Goal: Task Accomplishment & Management: Complete application form

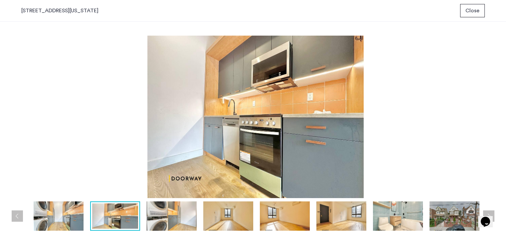
click at [505, 231] on div "1524 New York Avenue, Unit 4B Close prev next prev next" at bounding box center [253, 117] width 506 height 234
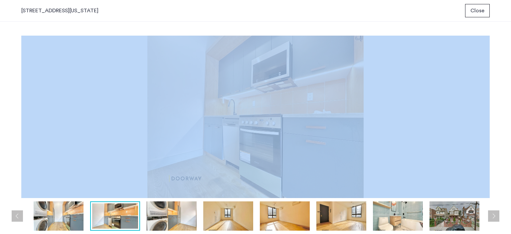
drag, startPoint x: 505, startPoint y: 231, endPoint x: 443, endPoint y: 164, distance: 91.4
click at [443, 164] on div "1524 New York Avenue, Unit 4B Close prev next prev next" at bounding box center [255, 117] width 511 height 234
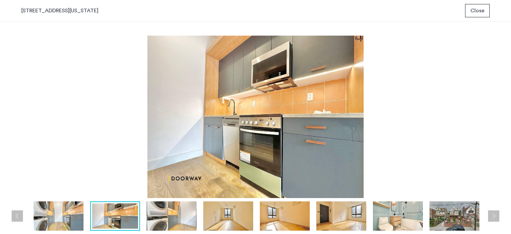
click at [60, 199] on div "prev next" at bounding box center [255, 119] width 468 height 166
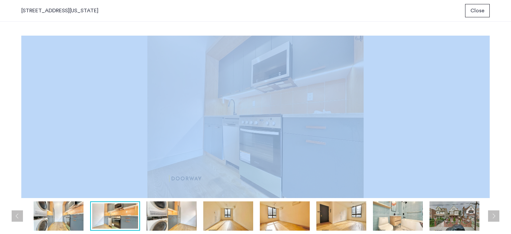
click at [60, 199] on div "prev next" at bounding box center [255, 119] width 468 height 166
click at [113, 211] on img at bounding box center [115, 215] width 46 height 25
click at [164, 218] on img at bounding box center [172, 215] width 50 height 29
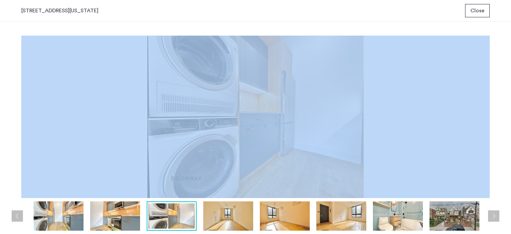
click at [164, 218] on img at bounding box center [172, 215] width 46 height 25
click at [239, 147] on img at bounding box center [255, 117] width 468 height 162
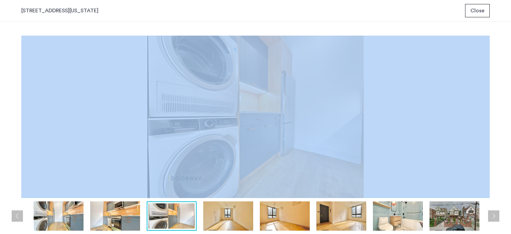
click at [239, 147] on img at bounding box center [255, 117] width 468 height 162
click at [63, 221] on img at bounding box center [59, 215] width 50 height 29
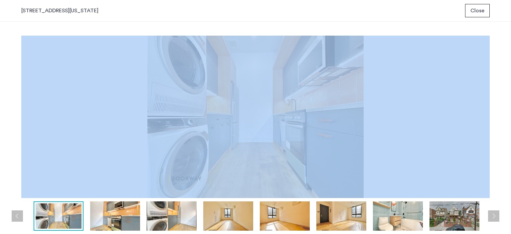
click at [63, 221] on img at bounding box center [59, 215] width 46 height 25
click at [454, 219] on img at bounding box center [455, 215] width 50 height 29
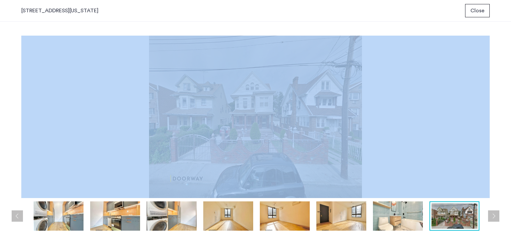
click at [355, 155] on img at bounding box center [255, 117] width 468 height 162
click at [474, 11] on span "Close" at bounding box center [477, 11] width 14 height 8
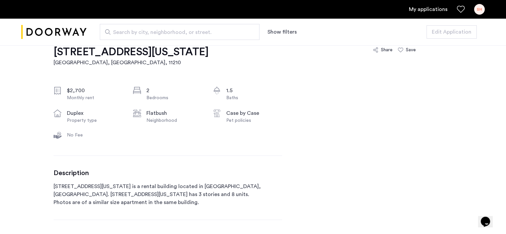
scroll to position [420, 0]
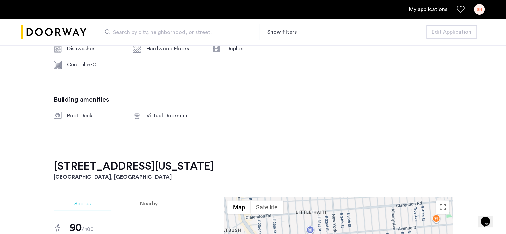
click at [506, 145] on div "1524 New York Avenue, Unit 4B Brooklyn, NY , 11210 $2,700 Monthly rent 2 Bedroo…" at bounding box center [253, 210] width 506 height 771
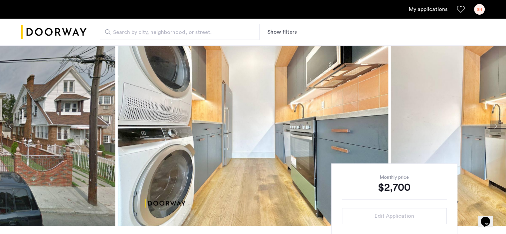
scroll to position [0, 0]
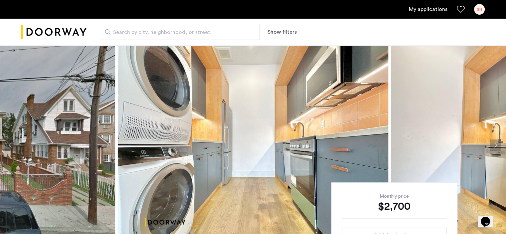
click at [422, 9] on link "My applications" at bounding box center [428, 9] width 39 height 8
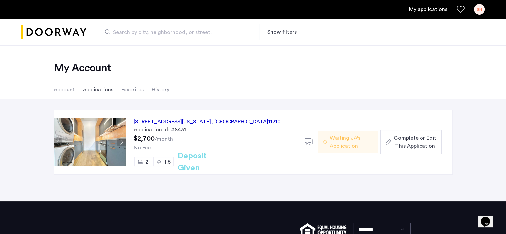
click at [104, 88] on li "Applications" at bounding box center [98, 89] width 31 height 19
click at [177, 121] on div "1524 New York Avenue, Unit 4B, Brooklyn , NY 11210" at bounding box center [207, 122] width 147 height 8
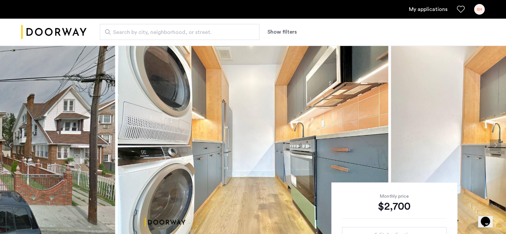
click at [413, 8] on link "My applications" at bounding box center [428, 9] width 39 height 8
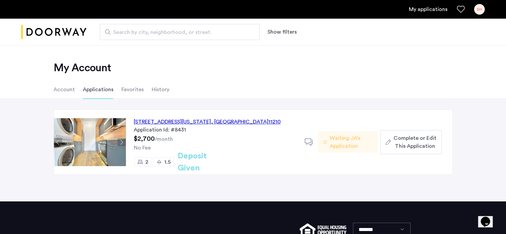
click at [346, 142] on span "Waiting JA's Application" at bounding box center [351, 142] width 43 height 16
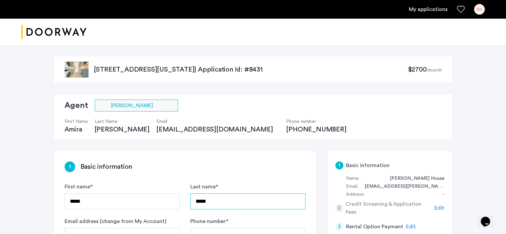
click at [216, 200] on input "*****" at bounding box center [247, 201] width 115 height 16
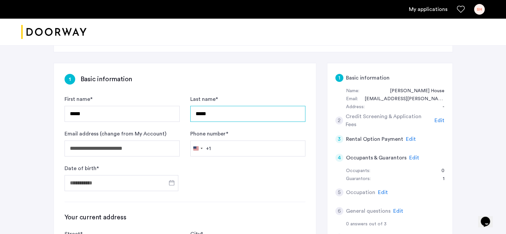
scroll to position [93, 0]
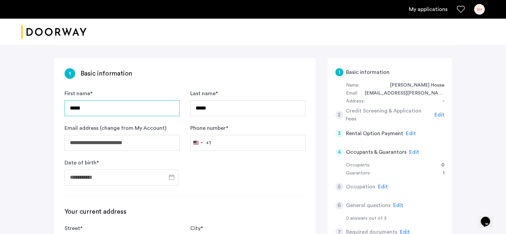
click at [91, 105] on input "*****" at bounding box center [122, 108] width 115 height 16
type input "*"
type input "********"
type input "*******"
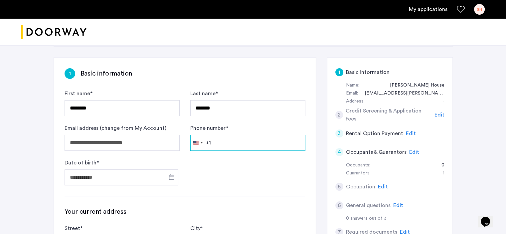
click at [216, 141] on input "Phone number *" at bounding box center [247, 143] width 115 height 16
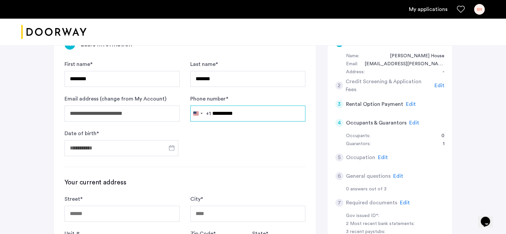
scroll to position [119, 0]
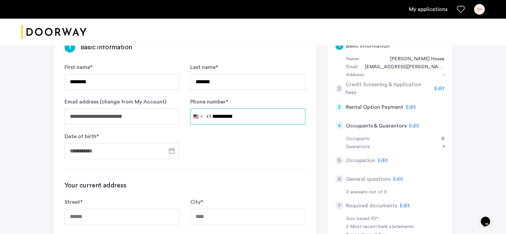
type input "**********"
click at [171, 150] on span "Open calendar" at bounding box center [172, 151] width 16 height 16
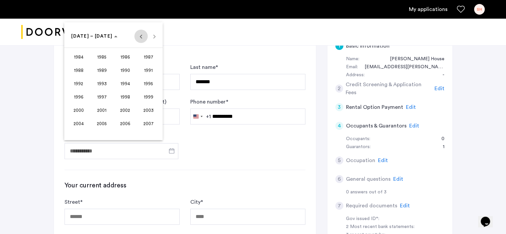
click at [140, 37] on span "Previous 24 years" at bounding box center [140, 36] width 13 height 13
click at [80, 94] on span "1972" at bounding box center [78, 97] width 21 height 12
click at [98, 95] on span "OCT" at bounding box center [102, 97] width 21 height 12
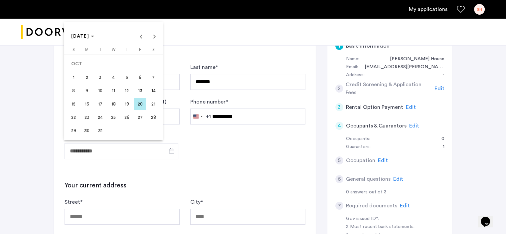
click at [87, 77] on span "2" at bounding box center [87, 77] width 12 height 12
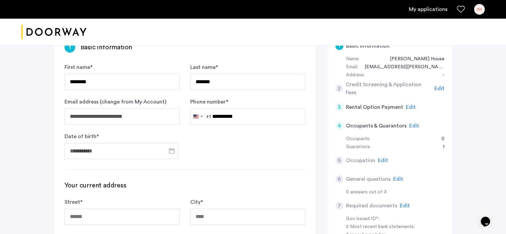
type input "**********"
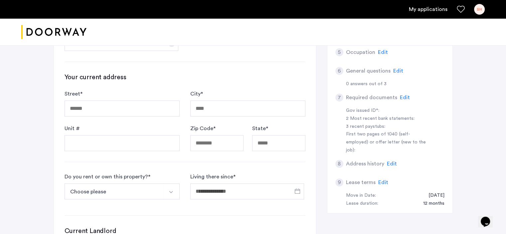
scroll to position [230, 0]
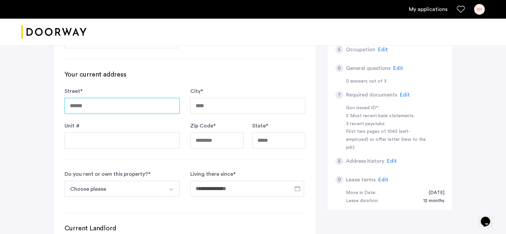
click at [117, 107] on input "Street *" at bounding box center [122, 106] width 115 height 16
type input "**********"
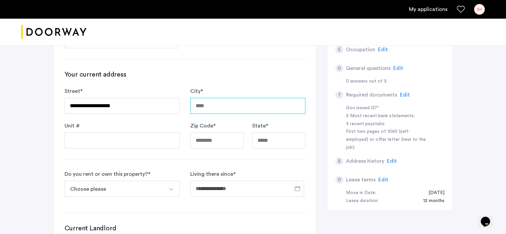
type input "**********"
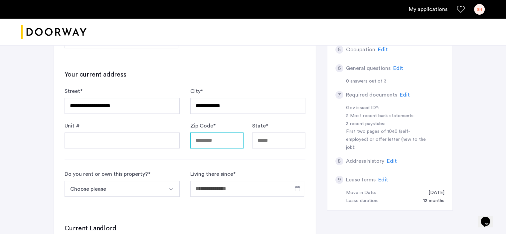
type input "*****"
type input "**"
click at [173, 187] on img "Select option" at bounding box center [170, 189] width 5 height 5
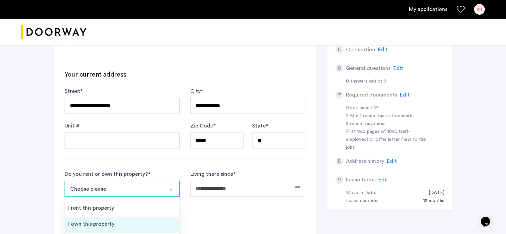
click at [106, 220] on div "I own this property" at bounding box center [91, 224] width 46 height 8
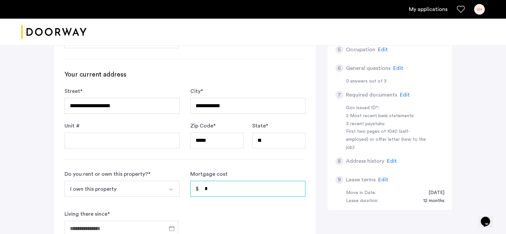
click at [214, 186] on input "*" at bounding box center [247, 189] width 115 height 16
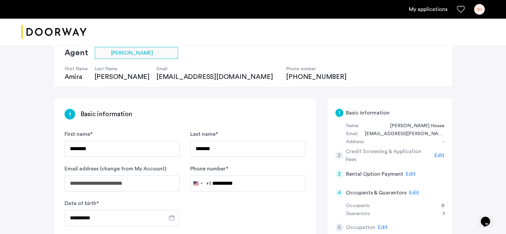
scroll to position [257, 0]
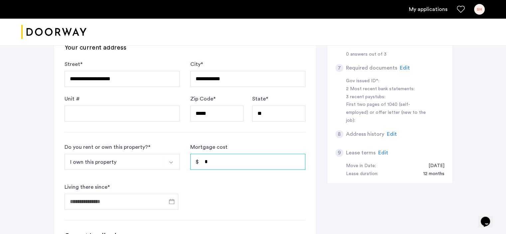
click at [225, 161] on input "*" at bounding box center [247, 162] width 115 height 16
type input "*****"
click at [172, 201] on span "Open calendar" at bounding box center [172, 201] width 16 height 16
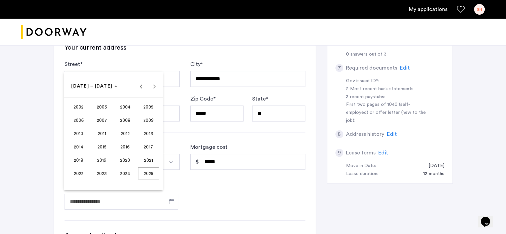
click at [122, 145] on span "2016" at bounding box center [125, 147] width 21 height 12
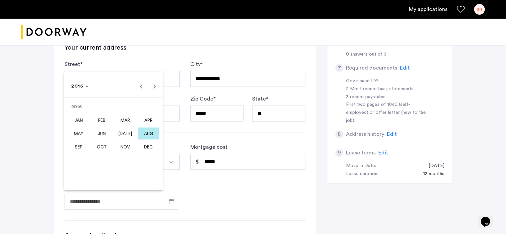
click at [121, 131] on span "JUL" at bounding box center [125, 133] width 21 height 12
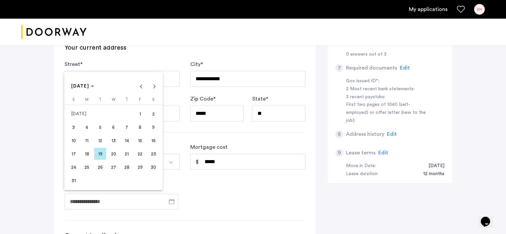
click at [151, 141] on span "16" at bounding box center [153, 140] width 12 height 12
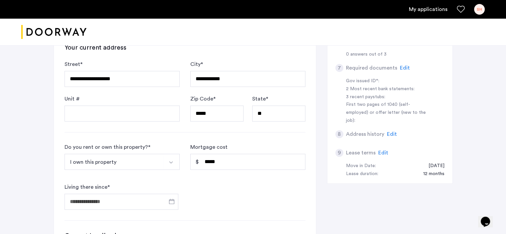
type input "**********"
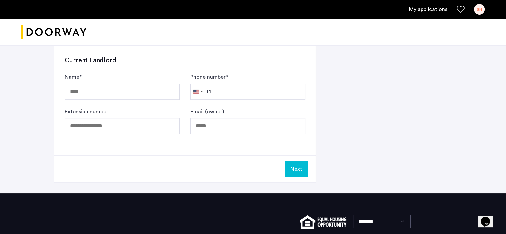
scroll to position [433, 0]
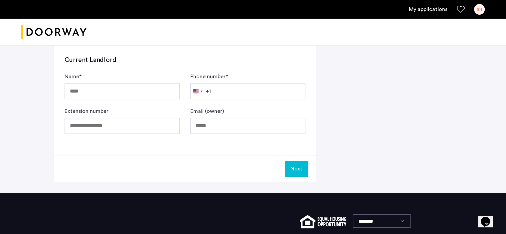
click at [297, 169] on button "Next" at bounding box center [296, 169] width 23 height 16
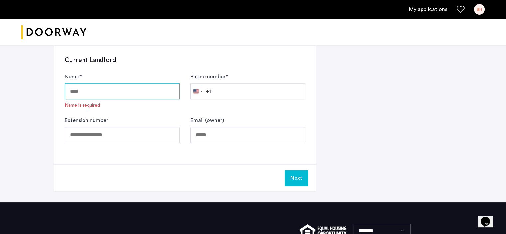
click at [110, 87] on input "Name *" at bounding box center [122, 91] width 115 height 16
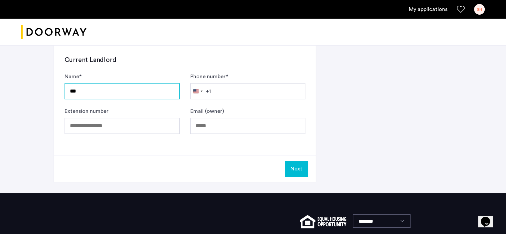
type input "***"
click at [298, 169] on button "Next" at bounding box center [296, 169] width 23 height 16
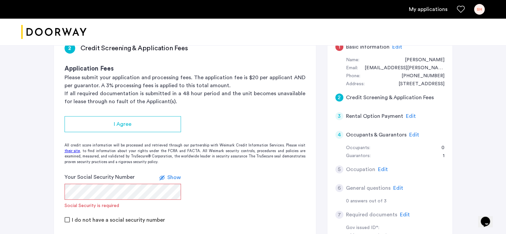
scroll to position [126, 0]
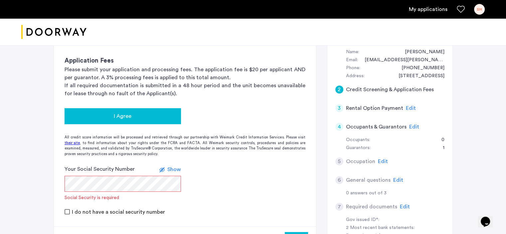
click at [135, 116] on div "I Agree" at bounding box center [123, 116] width 106 height 8
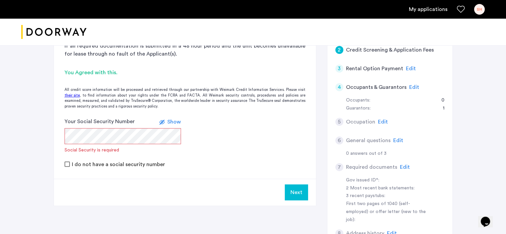
scroll to position [166, 0]
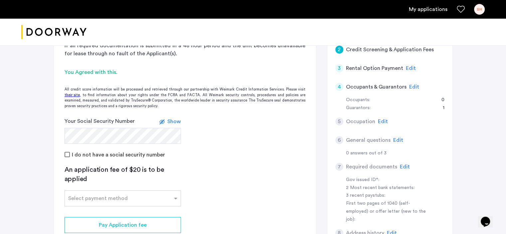
click at [173, 121] on span "Show" at bounding box center [174, 121] width 14 height 5
click at [174, 198] on span at bounding box center [176, 198] width 8 height 8
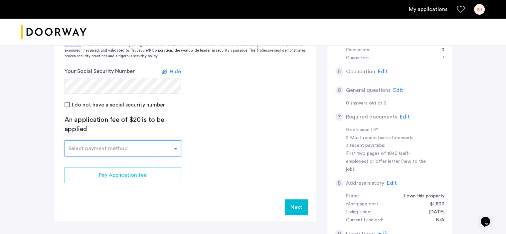
scroll to position [217, 0]
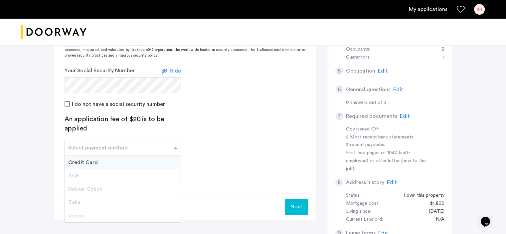
click at [144, 149] on div at bounding box center [123, 146] width 116 height 8
click at [116, 162] on div "Credit Card" at bounding box center [123, 162] width 116 height 13
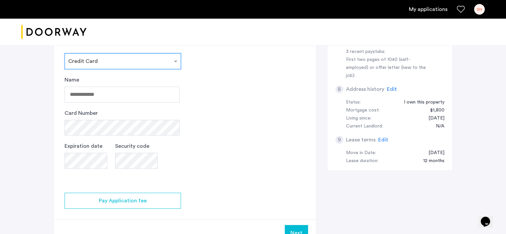
scroll to position [312, 0]
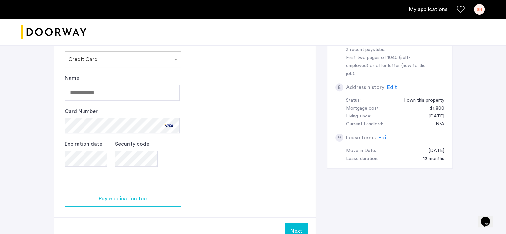
click at [193, 185] on app-credit-screening "2 Credit Screening & Application Fees Application Fees Please submit your appli…" at bounding box center [185, 42] width 262 height 406
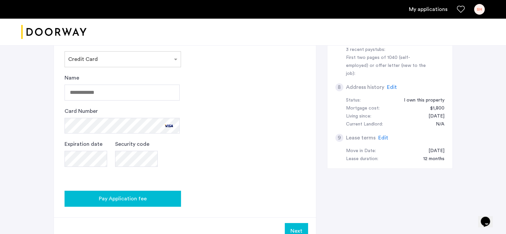
click at [152, 193] on button "Pay Application fee" at bounding box center [123, 199] width 116 height 16
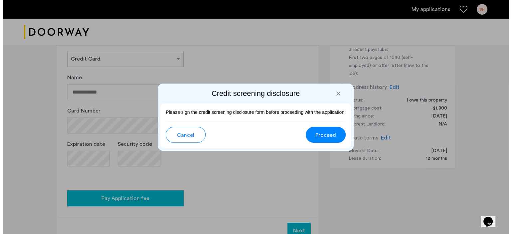
scroll to position [0, 0]
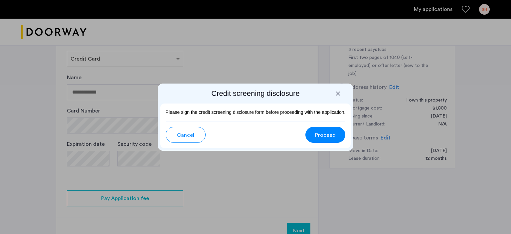
click at [328, 131] on span "Proceed" at bounding box center [325, 135] width 21 height 8
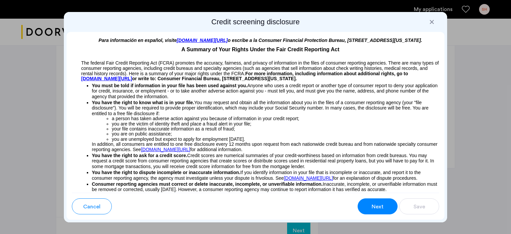
click at [369, 204] on button "Next" at bounding box center [378, 206] width 40 height 16
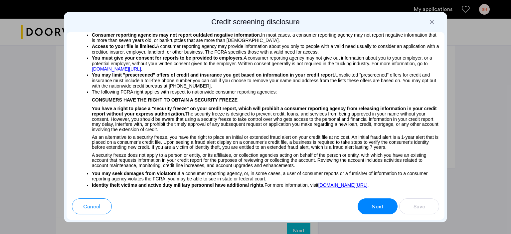
click at [369, 204] on button "Next" at bounding box center [378, 206] width 40 height 16
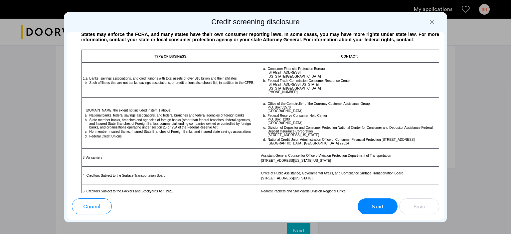
click at [369, 204] on button "Next" at bounding box center [378, 206] width 40 height 16
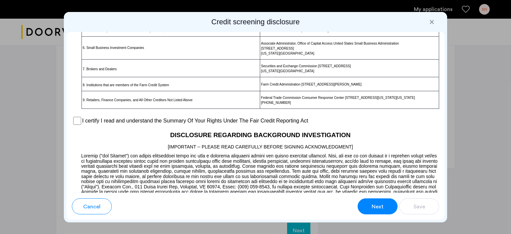
click at [369, 204] on button "Next" at bounding box center [378, 206] width 40 height 16
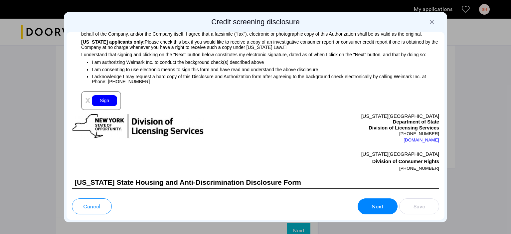
scroll to position [733, 0]
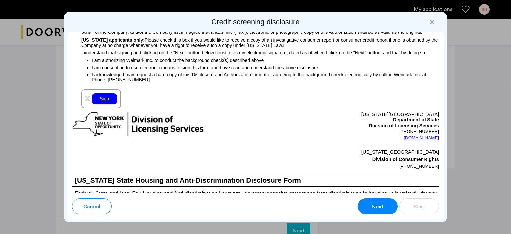
click at [101, 104] on div "Sign" at bounding box center [104, 98] width 25 height 11
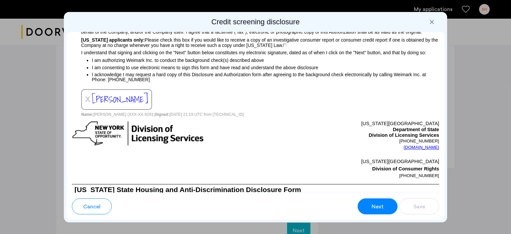
click at [377, 210] on span "Next" at bounding box center [378, 207] width 12 height 8
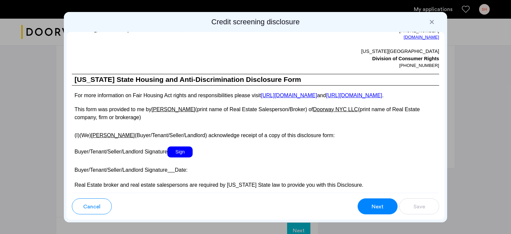
scroll to position [1207, 0]
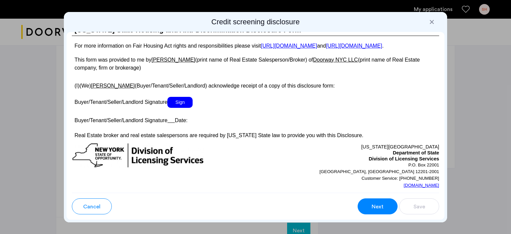
click at [173, 108] on span "Sign" at bounding box center [179, 102] width 25 height 11
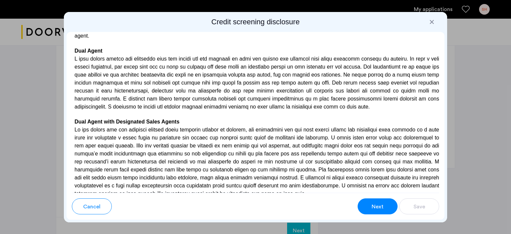
scroll to position [1662, 0]
click at [373, 208] on span "Next" at bounding box center [378, 207] width 12 height 8
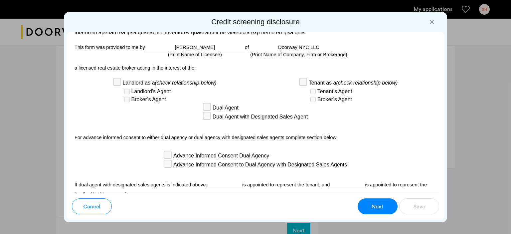
click at [379, 209] on span "Next" at bounding box center [378, 207] width 12 height 8
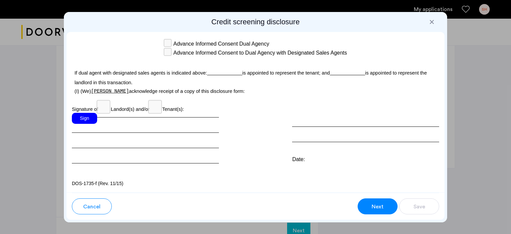
click at [84, 117] on div "Sign" at bounding box center [84, 118] width 25 height 11
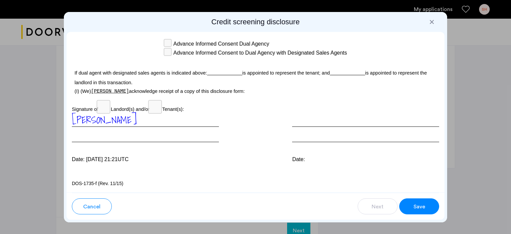
click at [425, 210] on div "Save" at bounding box center [419, 207] width 13 height 8
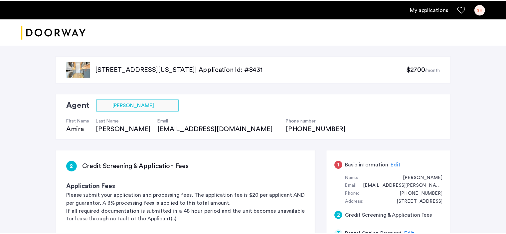
scroll to position [324, 0]
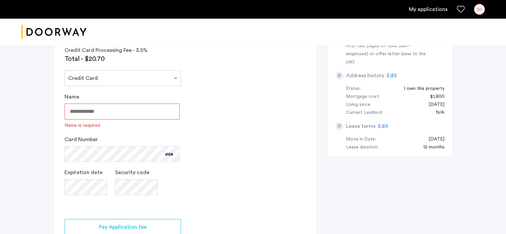
click at [118, 113] on input "Name" at bounding box center [122, 111] width 115 height 16
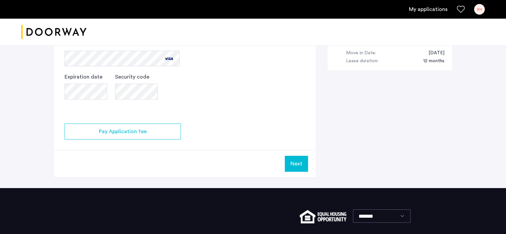
scroll to position [410, 0]
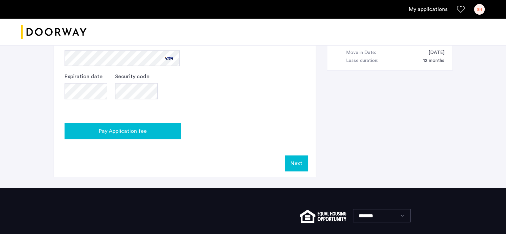
type input "**********"
click at [129, 131] on span "Pay Application fee" at bounding box center [123, 131] width 48 height 8
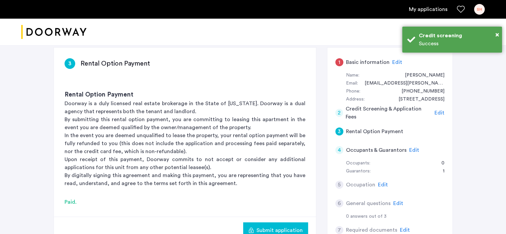
scroll to position [0, 0]
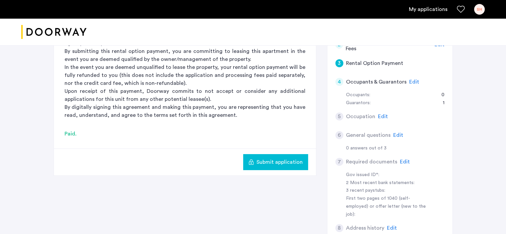
scroll to position [174, 0]
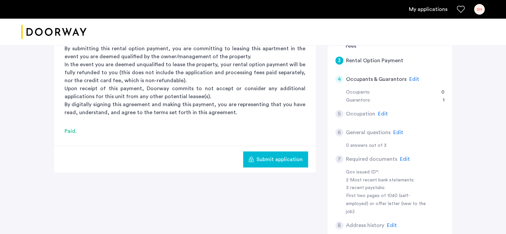
click at [293, 159] on span "Submit application" at bounding box center [280, 159] width 46 height 8
click at [382, 112] on span "Edit" at bounding box center [383, 113] width 10 height 5
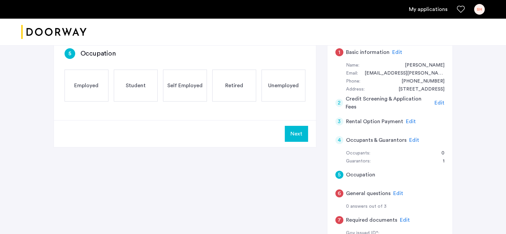
scroll to position [113, 0]
click at [84, 81] on div "Employed" at bounding box center [87, 86] width 44 height 32
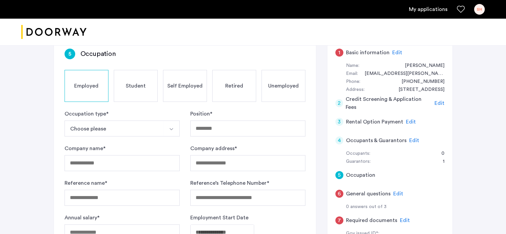
click at [106, 129] on button "Choose please" at bounding box center [114, 128] width 99 height 16
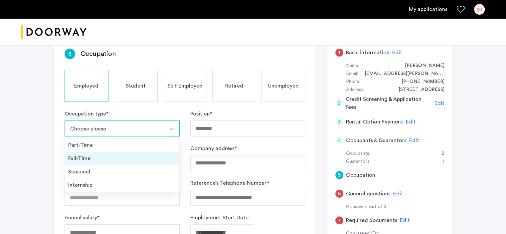
click at [96, 159] on div "Full-Time" at bounding box center [122, 158] width 108 height 8
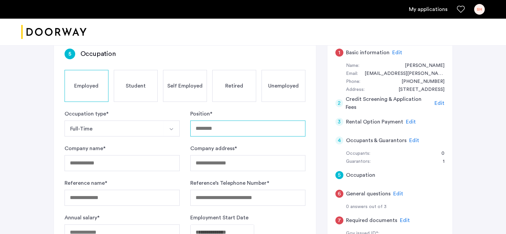
click at [214, 127] on input "Position *" at bounding box center [247, 128] width 115 height 16
type input "**********"
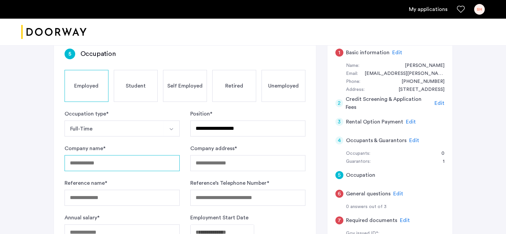
click at [132, 167] on input "Company name *" at bounding box center [122, 163] width 115 height 16
type input "**********"
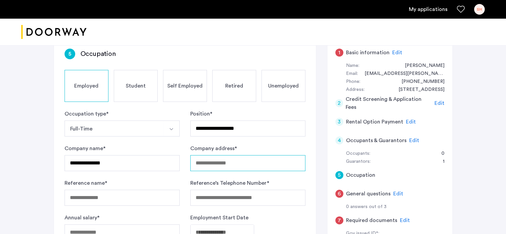
click at [228, 161] on input "Company address *" at bounding box center [247, 163] width 115 height 16
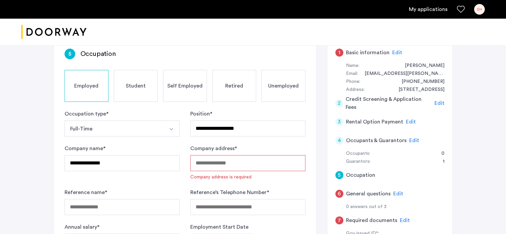
paste input "**********"
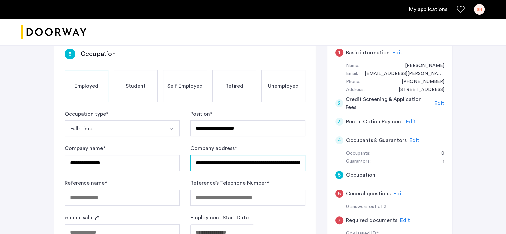
scroll to position [0, 45]
click at [254, 160] on input "**********" at bounding box center [247, 163] width 115 height 16
click at [265, 159] on input "**********" at bounding box center [247, 163] width 115 height 16
type input "*"
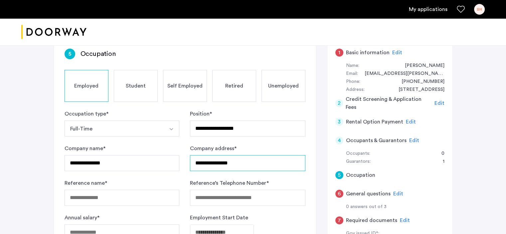
type input "**********"
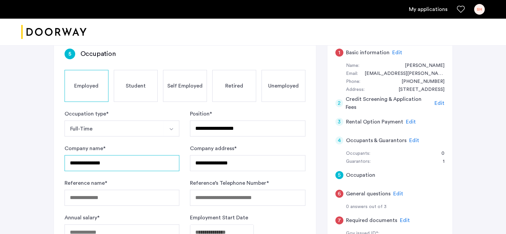
click at [92, 162] on input "**********" at bounding box center [122, 163] width 115 height 16
click at [129, 166] on input "**********" at bounding box center [122, 163] width 115 height 16
type input "**********"
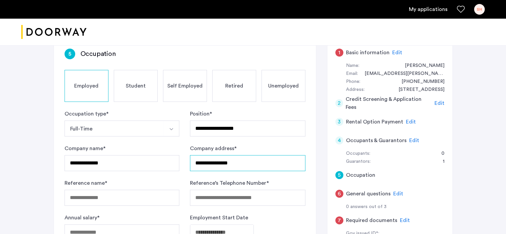
click at [244, 160] on input "**********" at bounding box center [247, 163] width 115 height 16
type input "**********"
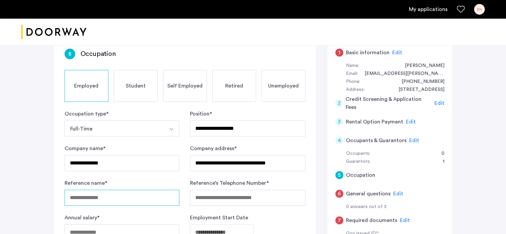
click at [125, 198] on input "Reference name *" at bounding box center [122, 198] width 115 height 16
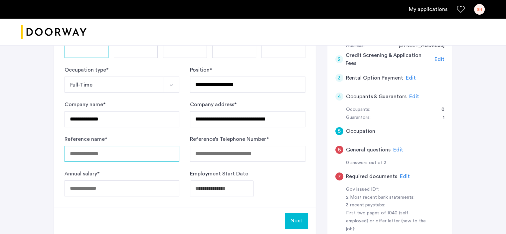
scroll to position [161, 0]
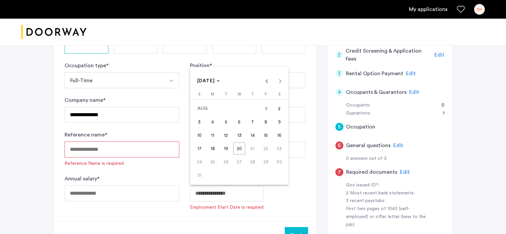
click at [267, 81] on span "Previous month" at bounding box center [266, 80] width 13 height 13
click at [220, 80] on span "JUL 2025" at bounding box center [208, 81] width 23 height 6
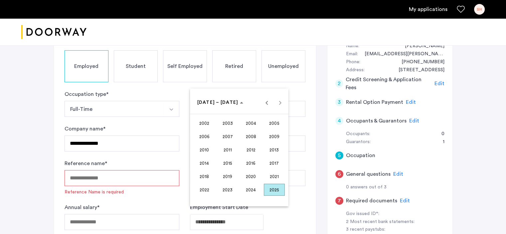
scroll to position [142, 0]
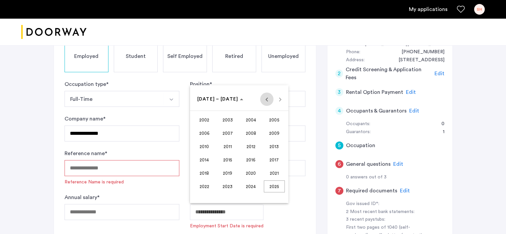
click at [268, 101] on span "Previous 24 years" at bounding box center [266, 99] width 13 height 13
click at [227, 174] on span "1995" at bounding box center [227, 173] width 21 height 12
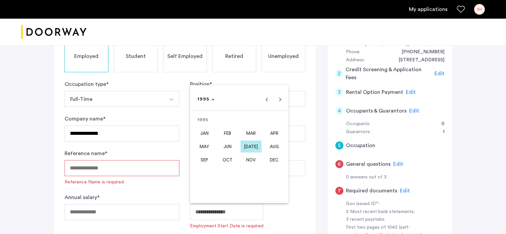
click at [202, 159] on span "SEP" at bounding box center [204, 160] width 21 height 12
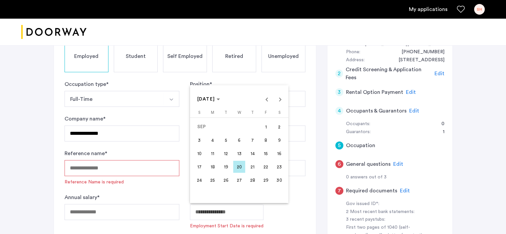
click at [238, 167] on span "20" at bounding box center [239, 167] width 12 height 12
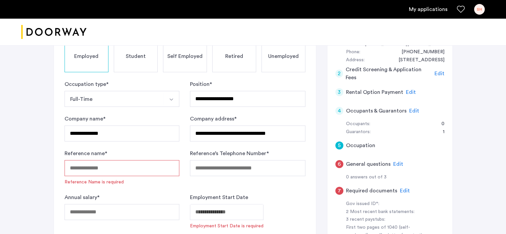
type input "**********"
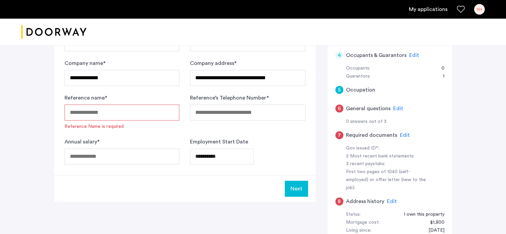
scroll to position [205, 0]
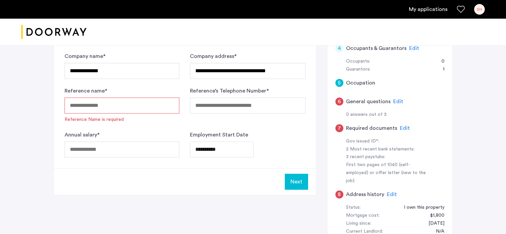
click at [147, 105] on input "Reference name *" at bounding box center [122, 105] width 115 height 16
drag, startPoint x: 367, startPoint y: 8, endPoint x: 350, endPoint y: 21, distance: 21.4
click at [350, 21] on div at bounding box center [253, 32] width 506 height 27
click at [482, 14] on div "SH" at bounding box center [479, 9] width 11 height 11
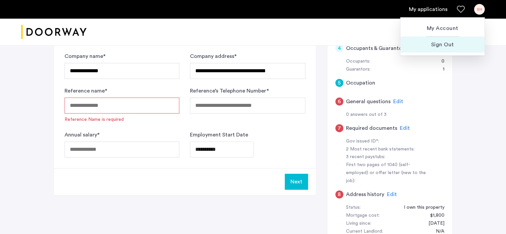
click at [447, 46] on span "Sign Out" at bounding box center [442, 45] width 73 height 8
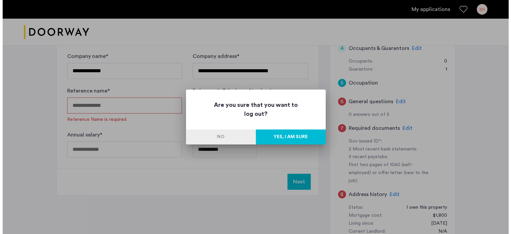
scroll to position [0, 0]
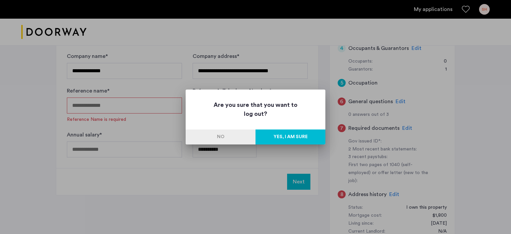
click at [298, 137] on button "Yes, I am sure" at bounding box center [291, 136] width 70 height 15
